Goal: Task Accomplishment & Management: Complete application form

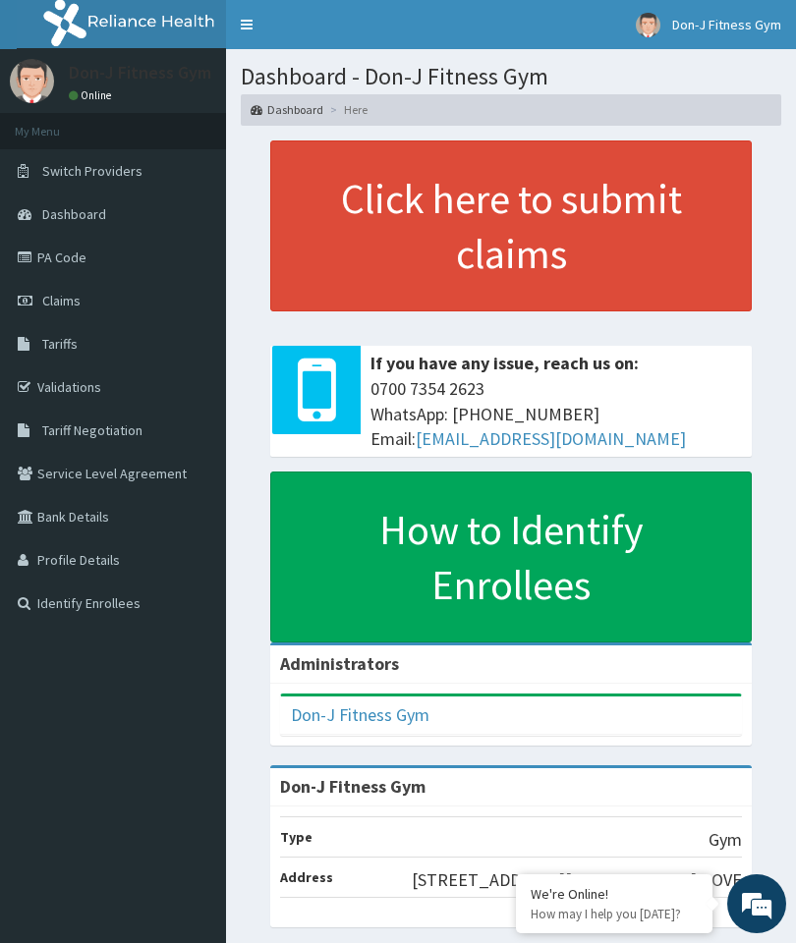
click at [65, 290] on link "Claims" at bounding box center [113, 300] width 226 height 43
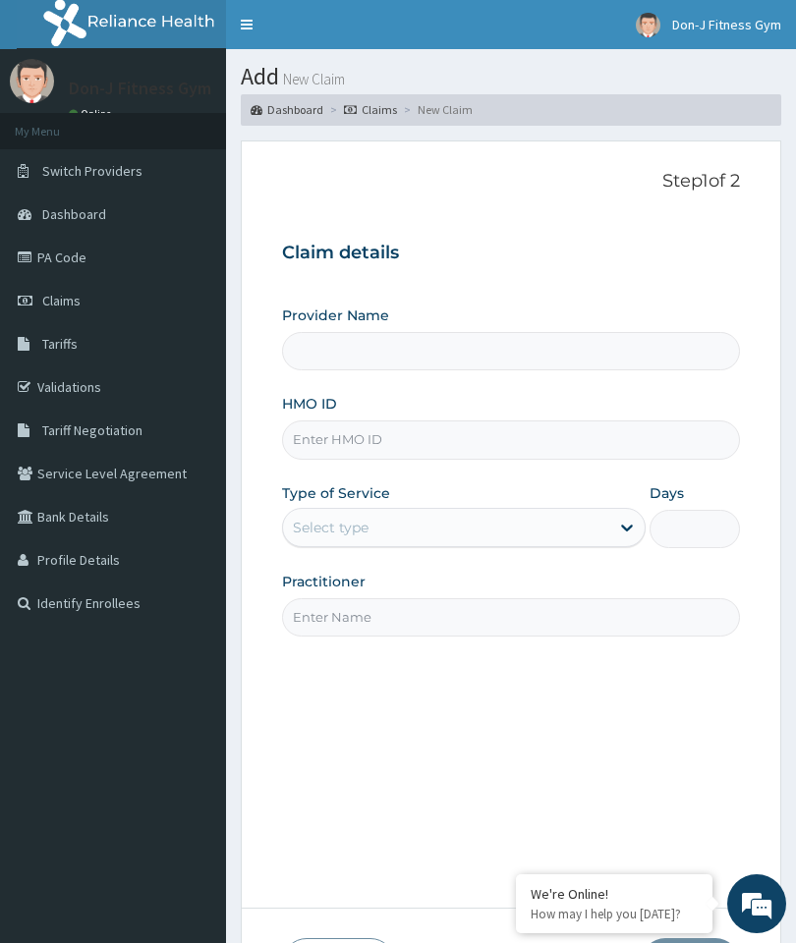
click at [63, 292] on span "Claims" at bounding box center [61, 301] width 38 height 18
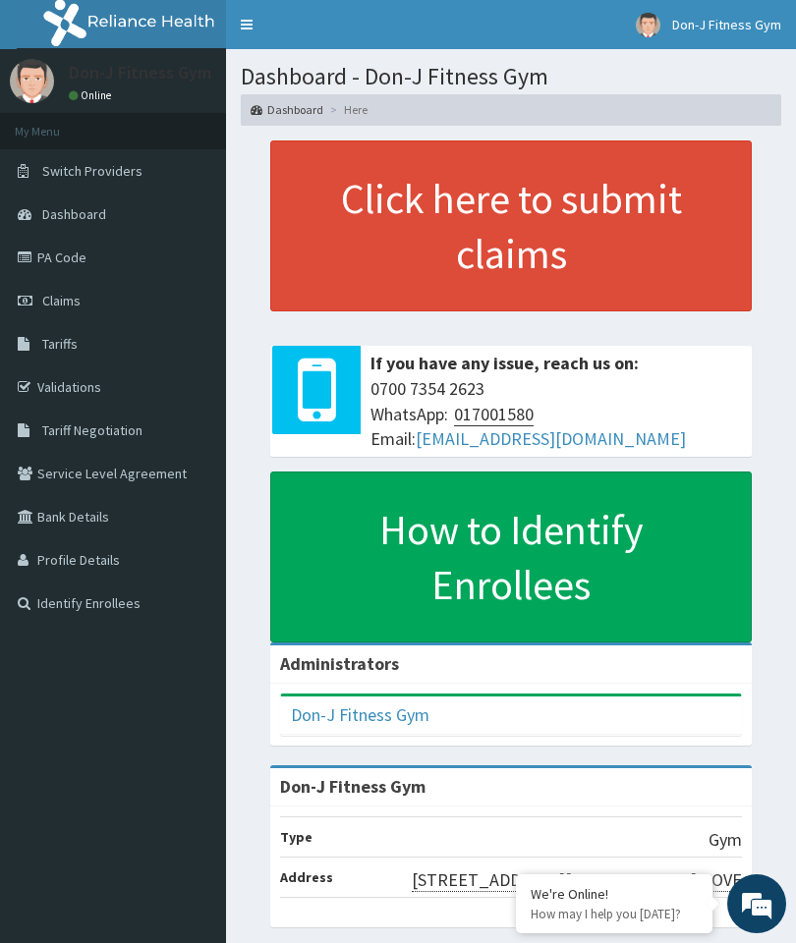
click at [73, 287] on link "Claims" at bounding box center [113, 300] width 226 height 43
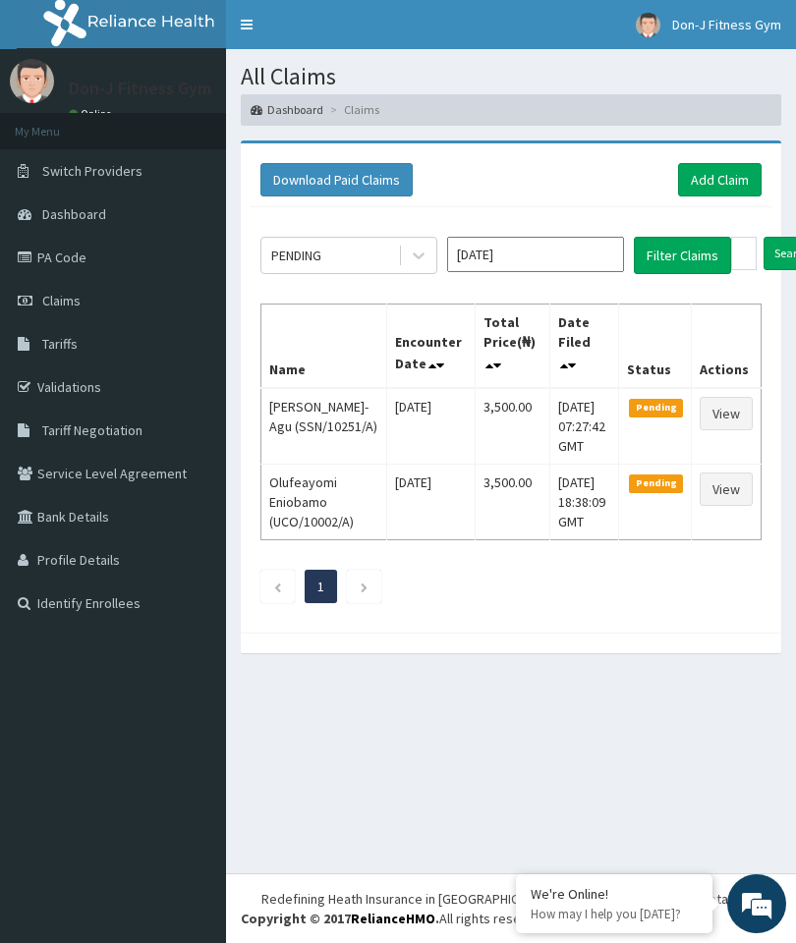
click at [732, 500] on link "View" at bounding box center [726, 489] width 53 height 33
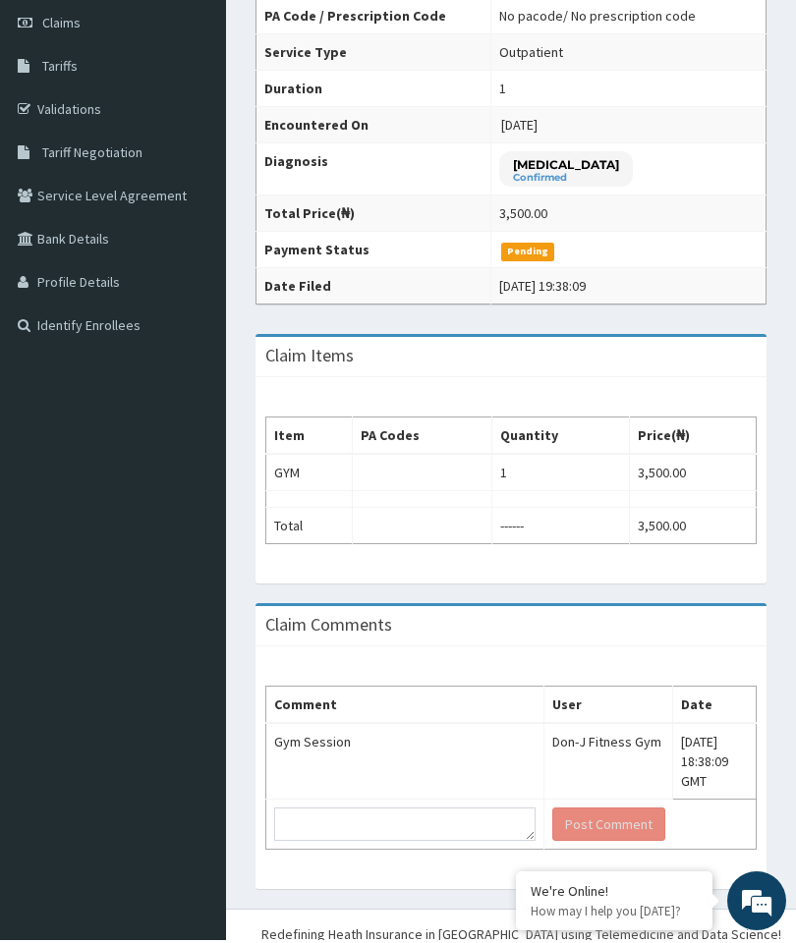
scroll to position [273, 0]
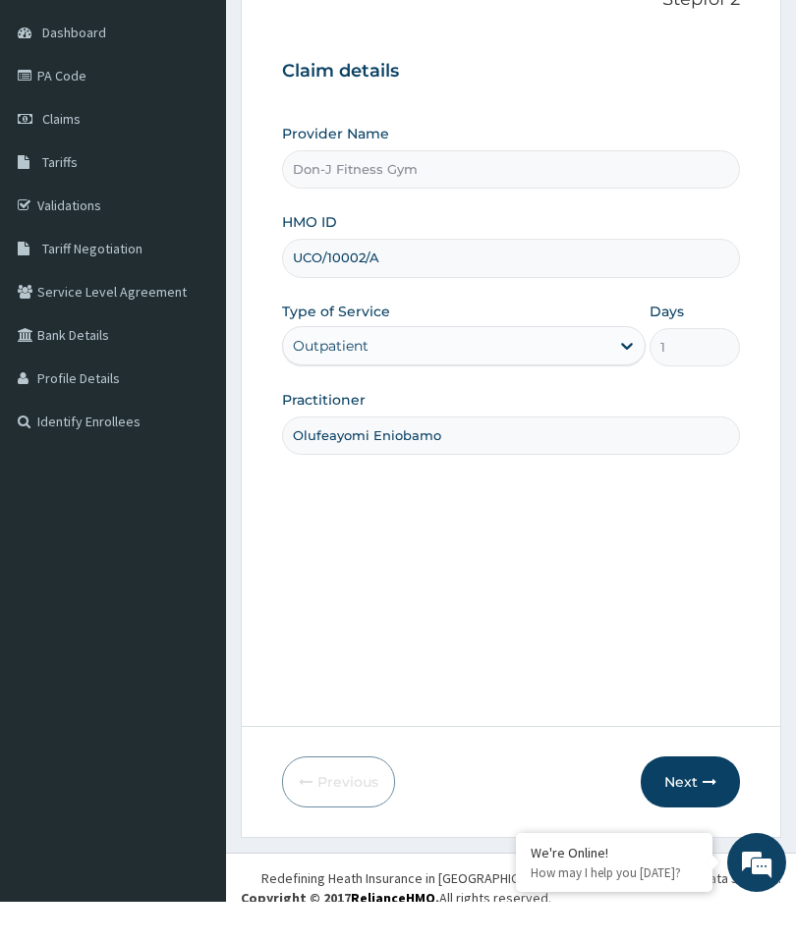
scroll to position [141, 0]
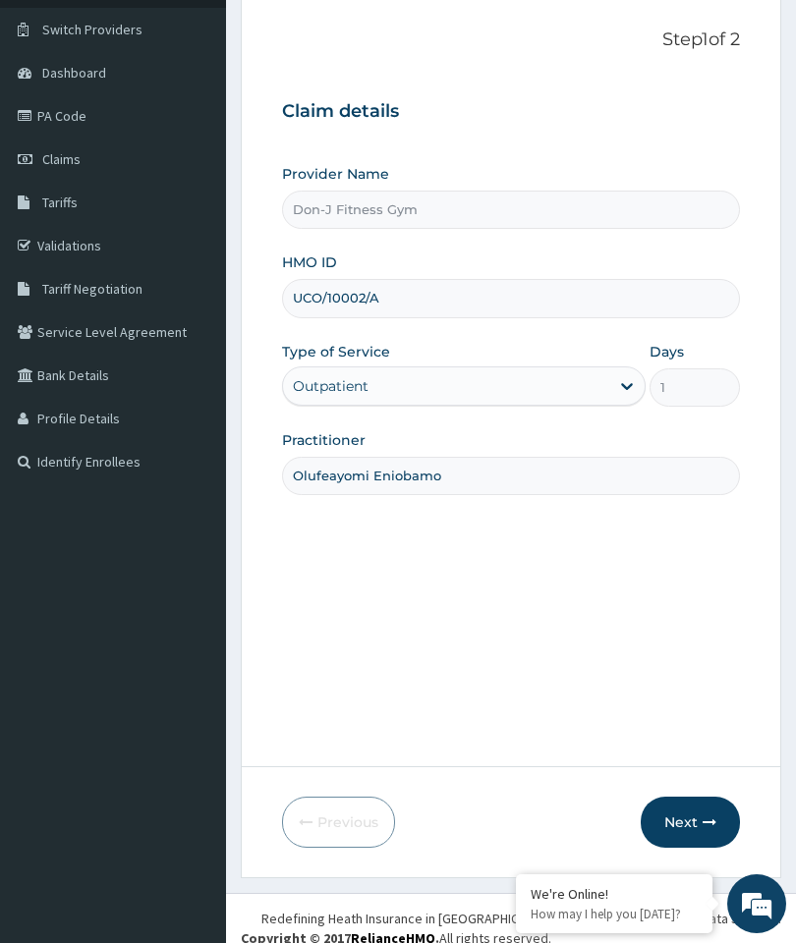
click at [702, 848] on button "Next" at bounding box center [690, 822] width 99 height 51
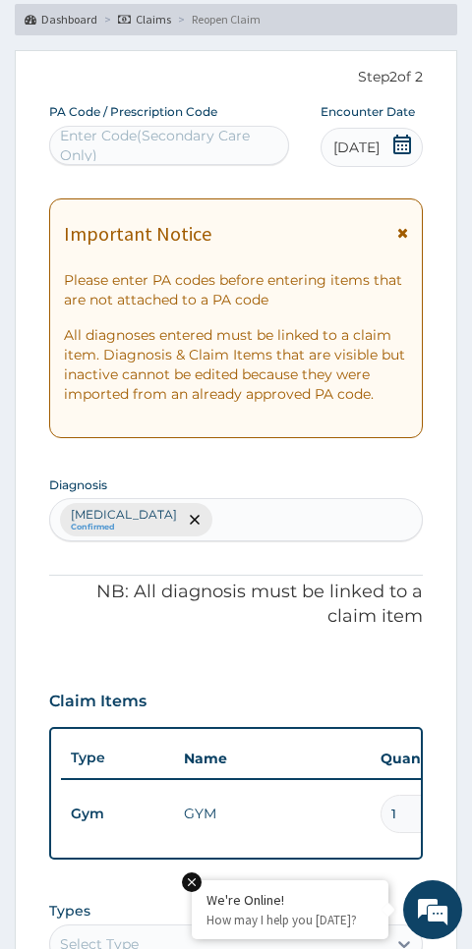
scroll to position [0, 0]
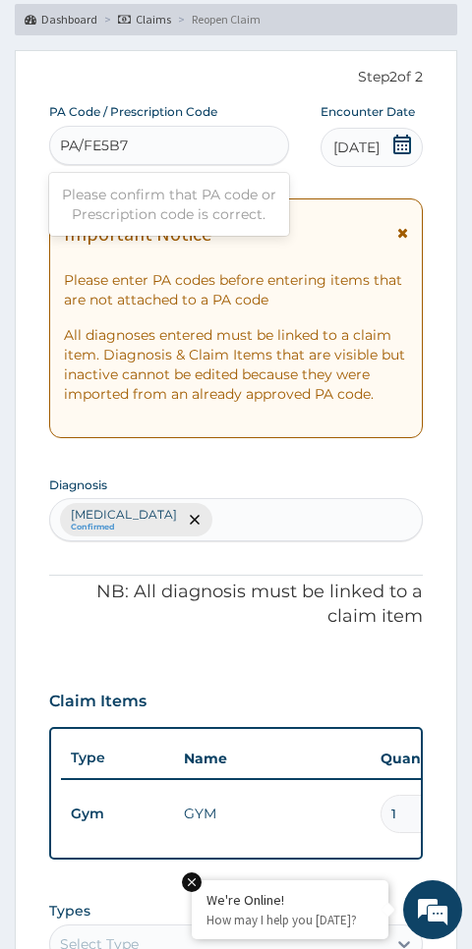
type input "PA/FE5B7D"
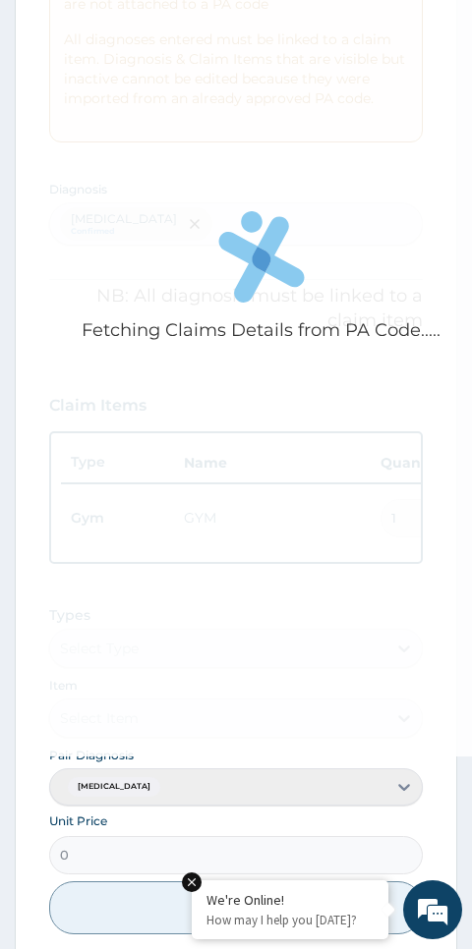
scroll to position [547, 0]
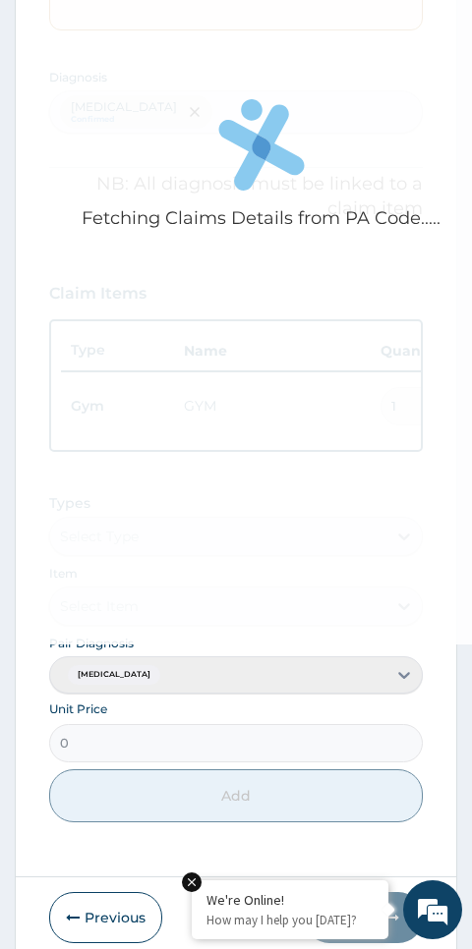
click at [280, 175] on icon at bounding box center [261, 144] width 86 height 91
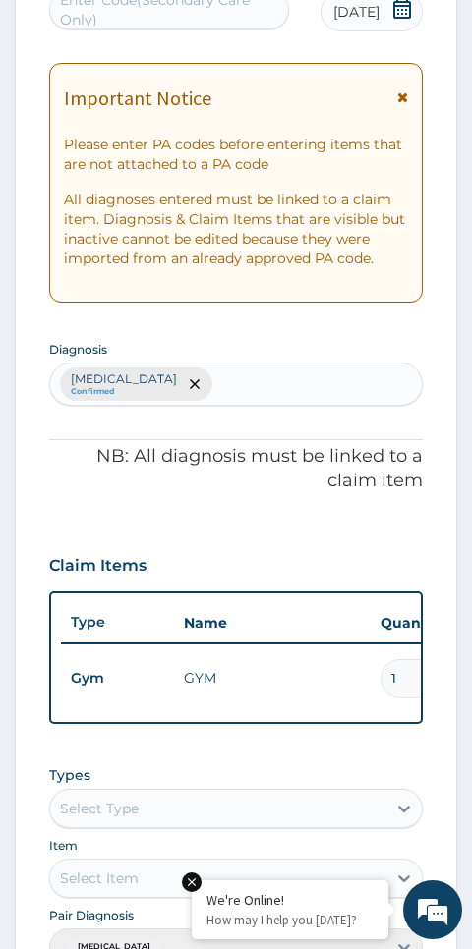
scroll to position [252, 0]
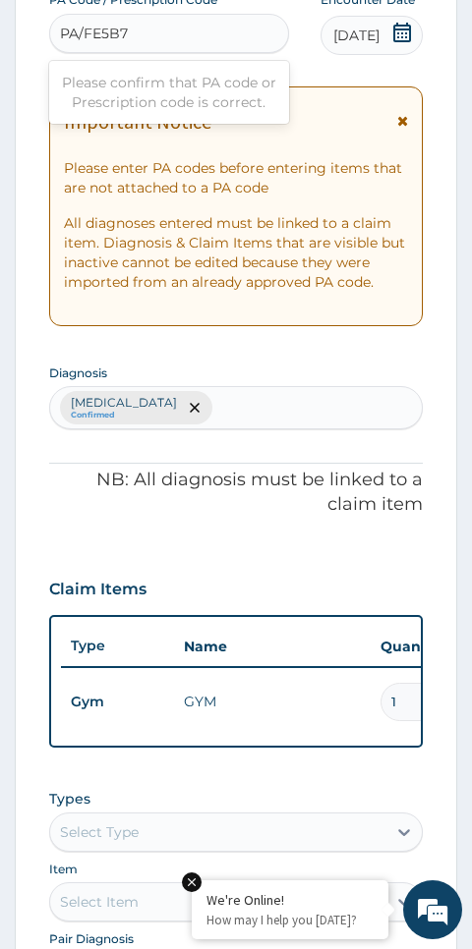
type input "PA/FE5B7D"
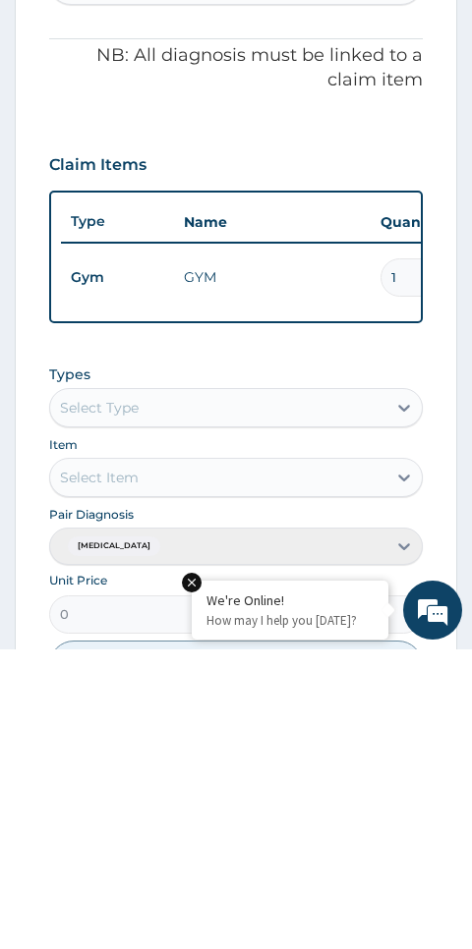
scroll to position [383, 0]
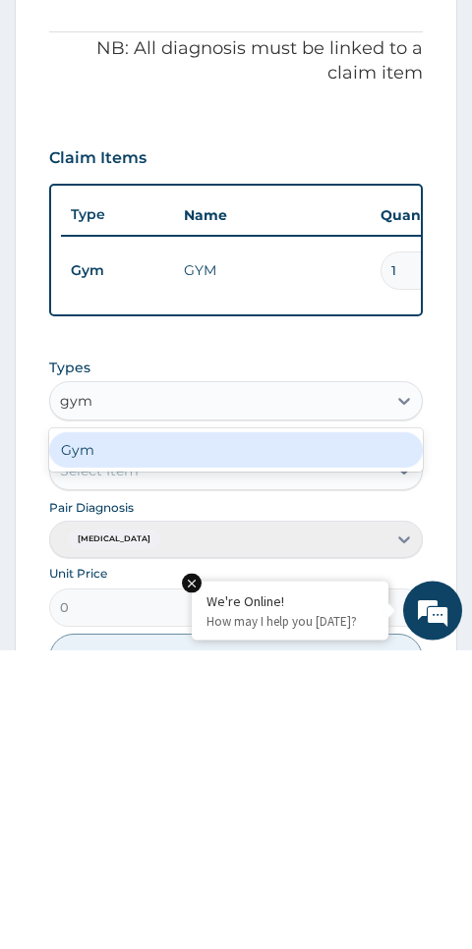
click at [114, 732] on div "Gym" at bounding box center [236, 749] width 374 height 35
type input "gym"
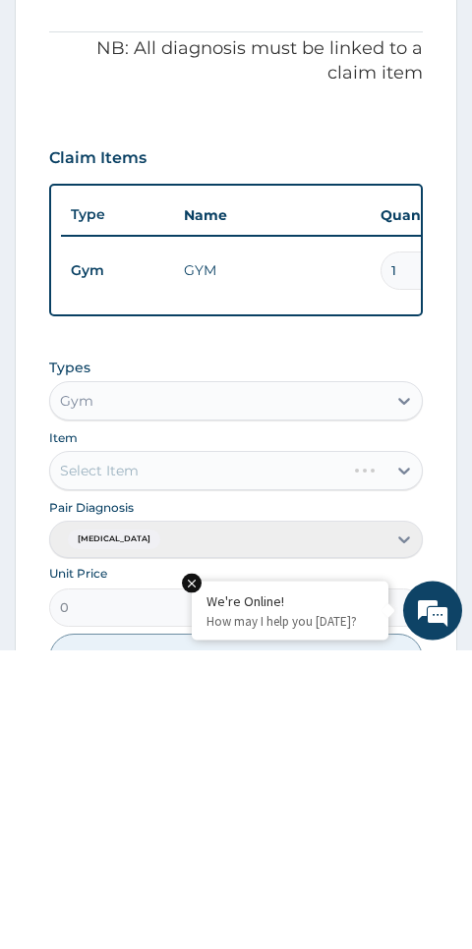
scroll to position [547, 0]
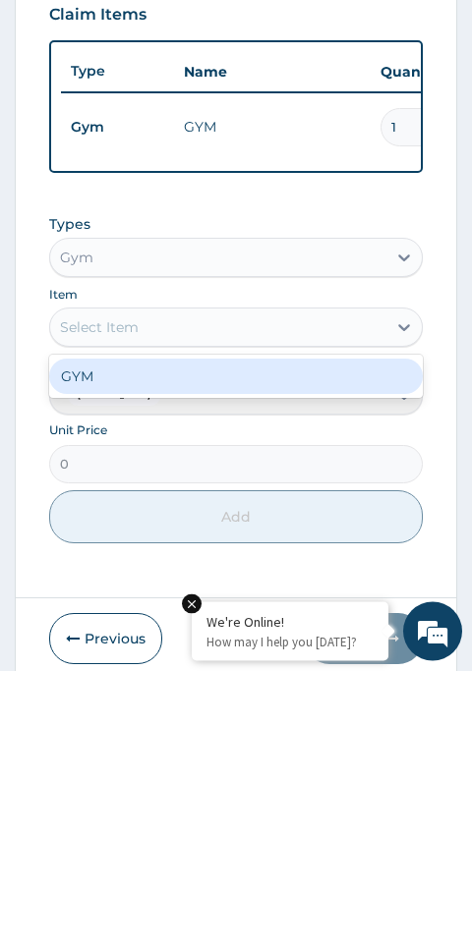
click at [119, 638] on div "GYM" at bounding box center [236, 655] width 374 height 35
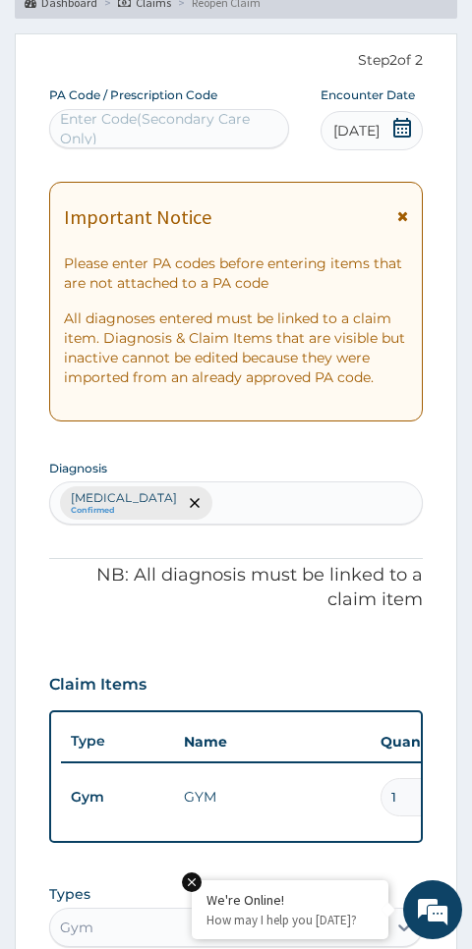
scroll to position [155, 0]
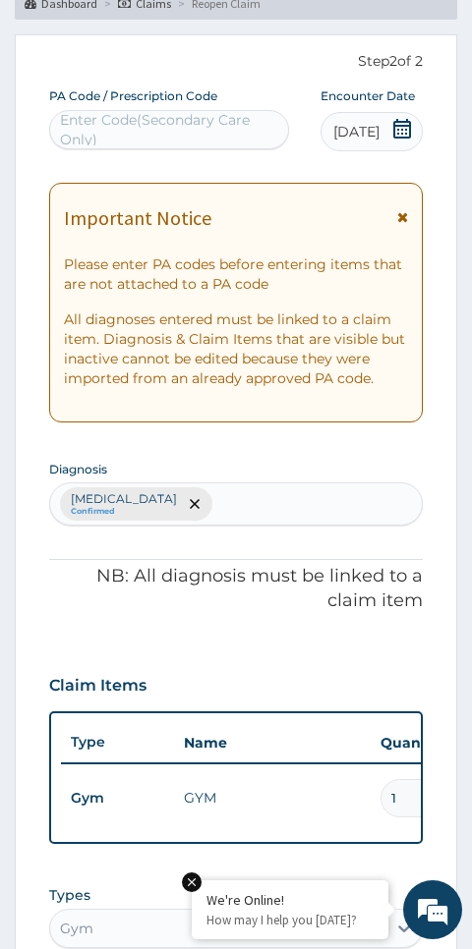
click at [234, 499] on div "Lack of physical exercise Confirmed" at bounding box center [236, 503] width 374 height 43
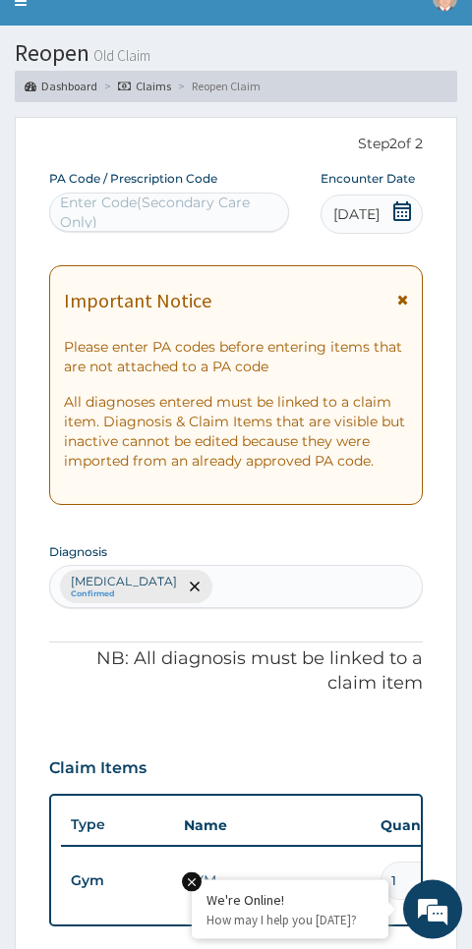
scroll to position [0, 0]
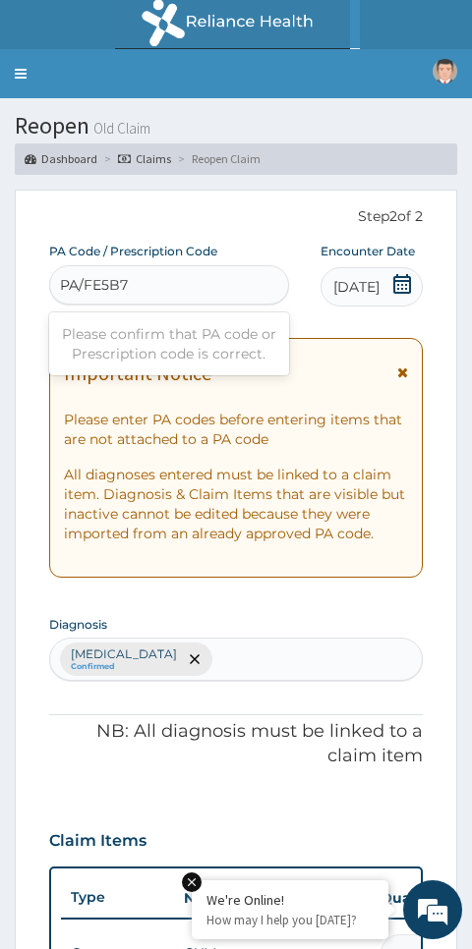
type input "PA/FE5B7D"
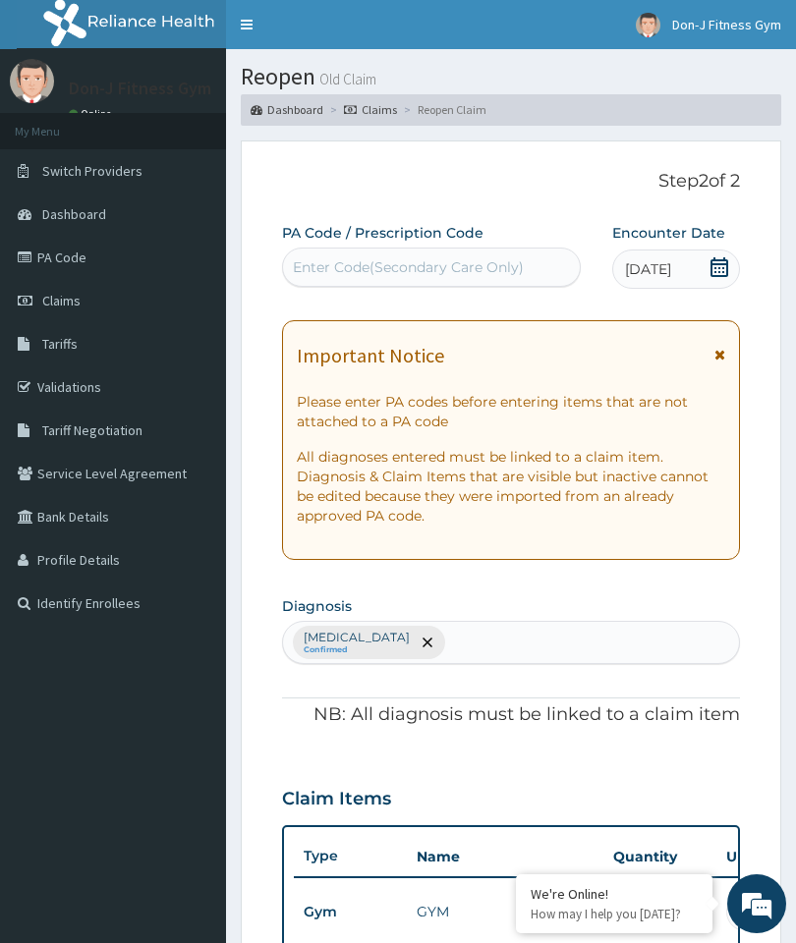
click at [84, 296] on link "Claims" at bounding box center [113, 300] width 226 height 43
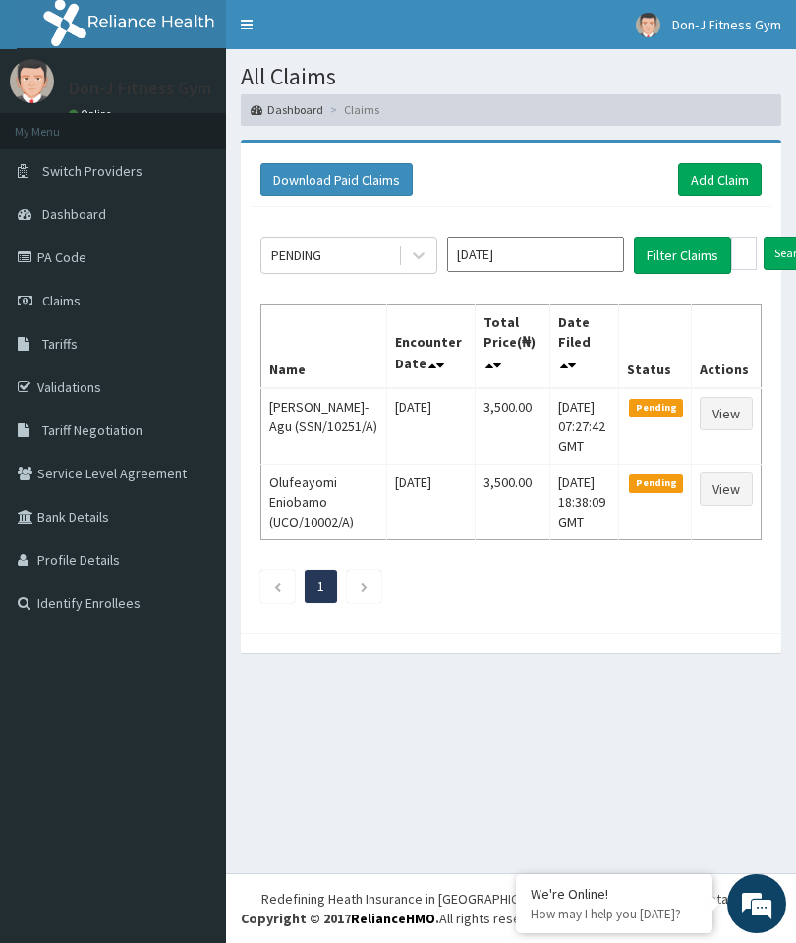
click at [756, 932] on div "We're Online! How may I help you [DATE]?" at bounding box center [756, 903] width 59 height 59
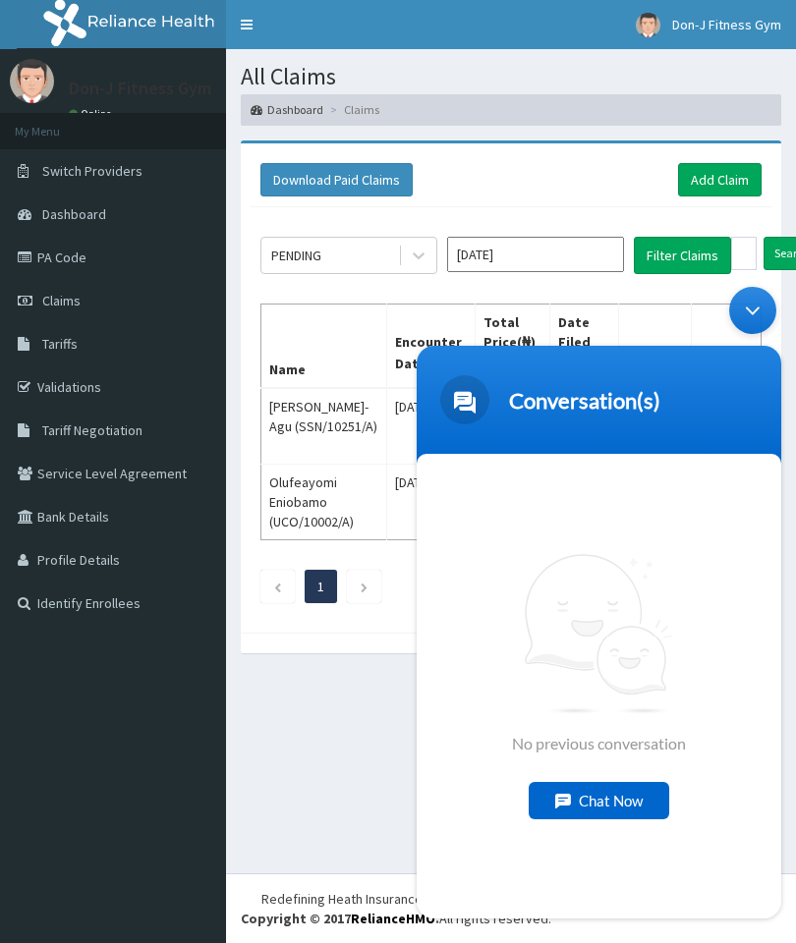
click at [295, 811] on div "All Claims Dashboard Claims Download Paid Claims Add Claim × Note you can only …" at bounding box center [511, 461] width 570 height 824
click at [357, 799] on div "All Claims Dashboard Claims Download Paid Claims Add Claim × Note you can only …" at bounding box center [511, 461] width 570 height 824
click at [757, 305] on div "Minimize live chat window" at bounding box center [752, 310] width 47 height 47
